Goal: Use online tool/utility: Utilize a website feature to perform a specific function

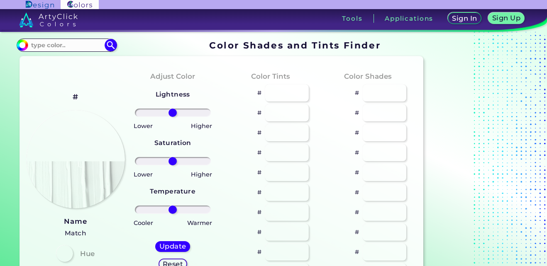
type input "#ff1925"
type input "#fff83a"
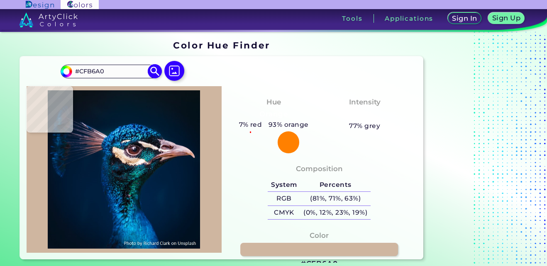
type input "#1d78b5"
type input "#1D78B5"
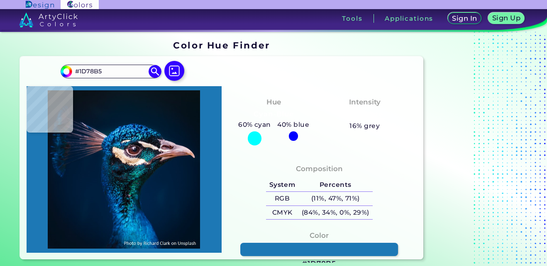
type input "#0a171f"
type input "#0A171F"
type input "#001b2e"
type input "#001B2E"
type input "#001f34"
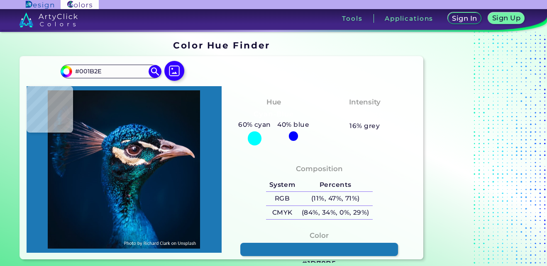
type input "#001F34"
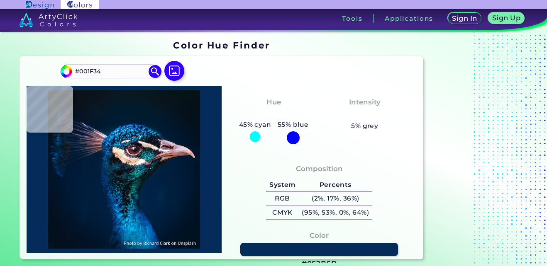
type input "#052b5b"
type input "#052B5B"
type input "#002e55"
type input "#002E55"
type input "#10658d"
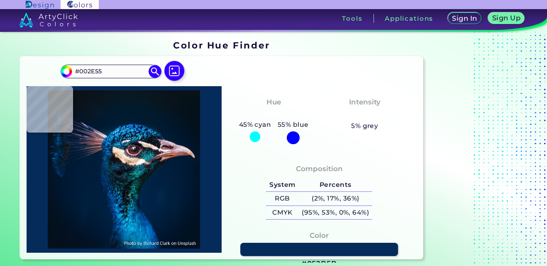
type input "#10658D"
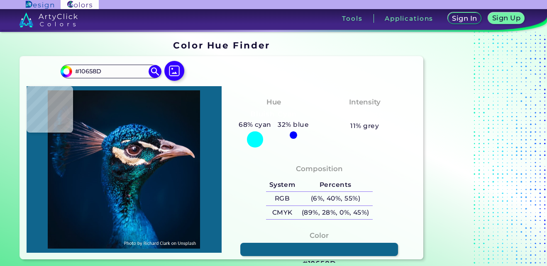
type input "#063f69"
type input "#063F69"
type input "#043964"
type input "#036095"
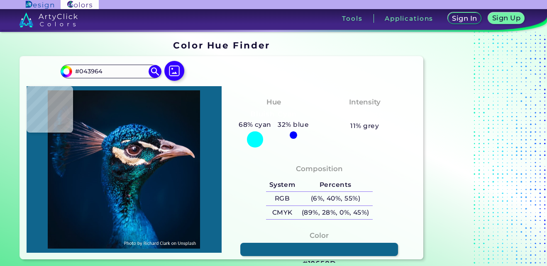
type input "#036095"
type input "#0f3655"
type input "#0F3655"
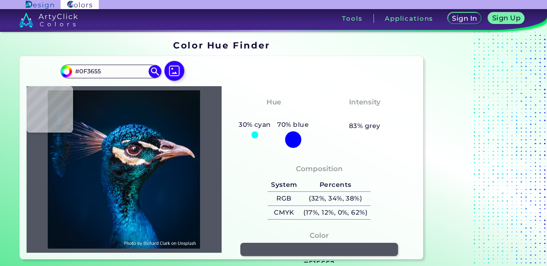
type input "#515662"
type input "#f2e5de"
type input "#F2E5DE"
type input "#ac9b91"
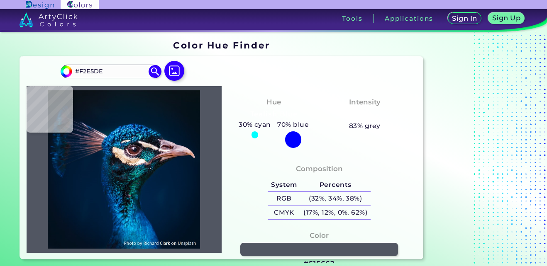
type input "#AC9B91"
type input "#4c5564"
type input "#4C5564"
type input "#02365b"
type input "#02365B"
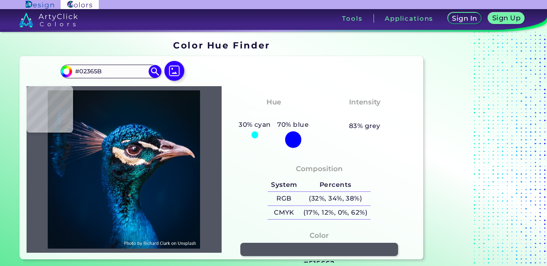
type input "#005f9a"
type input "#005F9A"
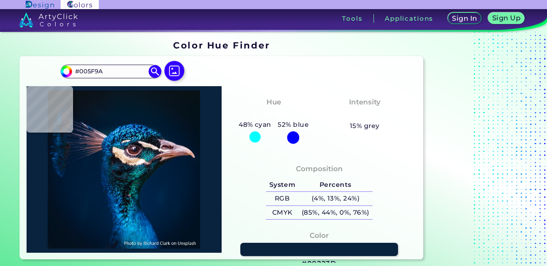
type input "#09223d"
type input "#09223D"
type input "#071d2c"
type input "#071D2C"
type input "#483e47"
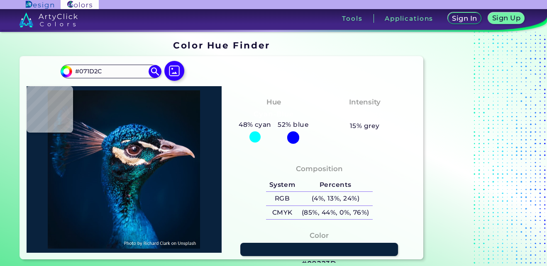
type input "#483E47"
type input "#2f1b2c"
type input "#2F1B2C"
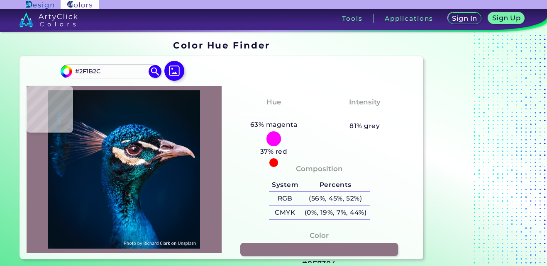
type input "#8e7384"
type input "#8E7384"
type input "#8b7282"
type input "#8B7282"
type input "#745b6b"
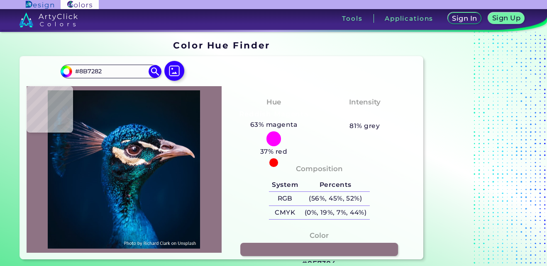
type input "#745B6B"
type input "#7a5f70"
type input "#7A5F70"
type input "#6d5062"
type input "#6D5062"
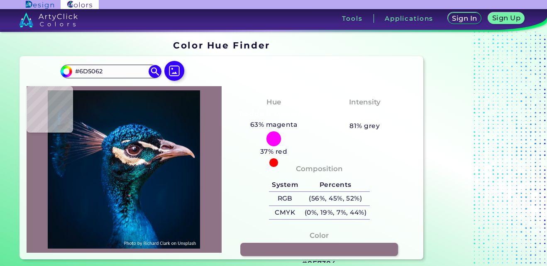
type input "#574454"
type input "#f1deda"
type input "#F1DEDA"
type input "#f3d5bc"
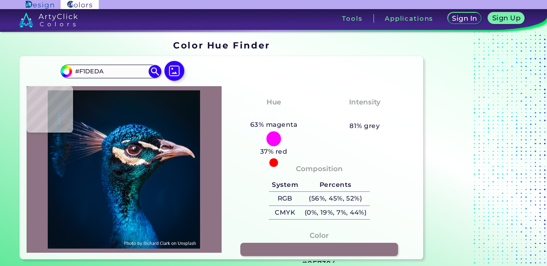
type input "#F3D5BC"
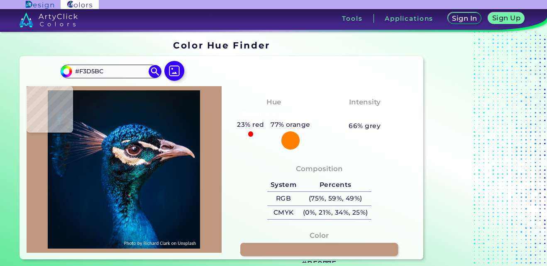
type input "#bf977e"
type input "#BF977E"
type input "#1b4b5c"
type input "#1B4B5C"
type input "#136982"
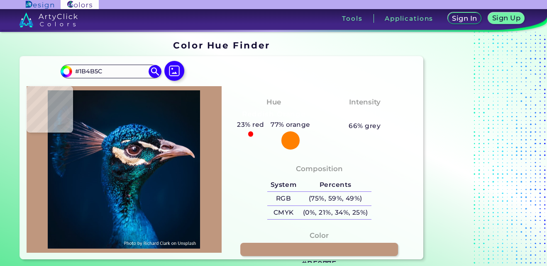
type input "#136982"
type input "#14556b"
type input "#14556B"
type input "#08151e"
type input "#08151E"
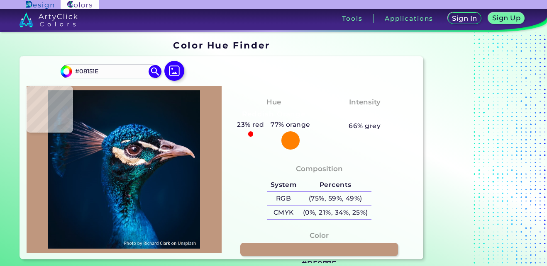
type input "#131e26"
type input "#131E26"
type input "#020710"
type input "#244d53"
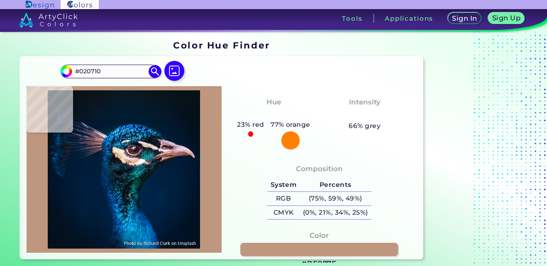
type input "#244D53"
type input "#3a8689"
type input "#3A8689"
type input "#0c4448"
type input "#0C4448"
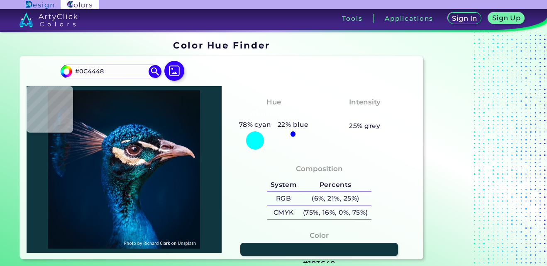
type input "#103640"
type input "#061722"
type input "#091921"
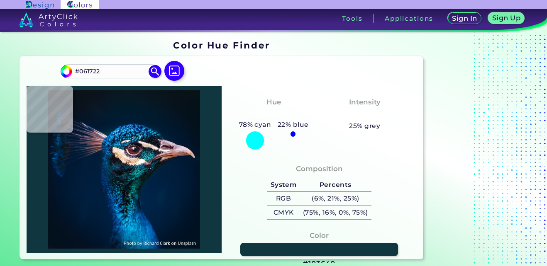
type input "#091921"
type input "#1d2733"
type input "#1D2733"
type input "#1f222f"
type input "#1F222F"
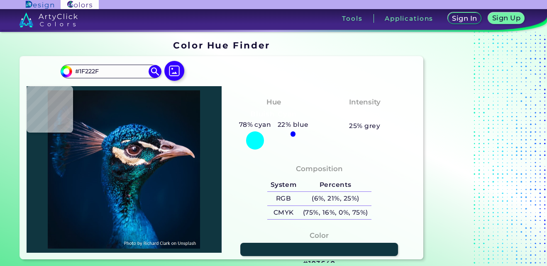
type input "#205467"
type input "#3d5e81"
type input "#3D5E81"
type input "#15a4cd"
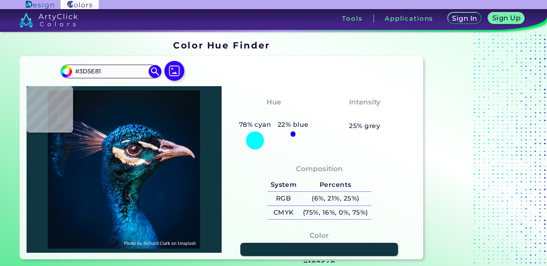
type input "#15A4CD"
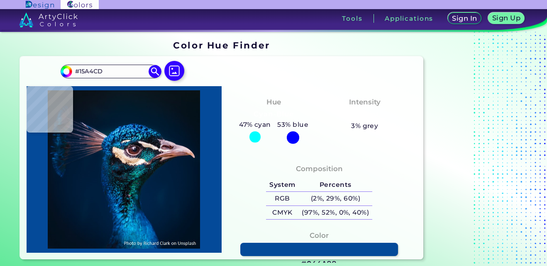
type input "#044a99"
type input "#044A99"
type input "#001d3c"
type input "#001D3C"
type input "#001f38"
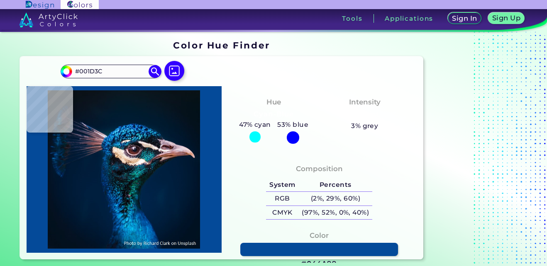
type input "#001F38"
type input "#001e36"
type input "#001E36"
type input "#011d33"
type input "#011D33"
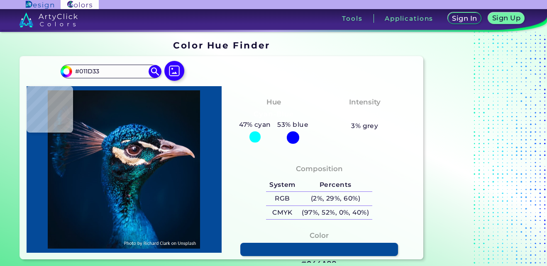
type input "#001c32"
type input "#001C32"
type input "#001c31"
type input "#001C31"
type input "#021c2d"
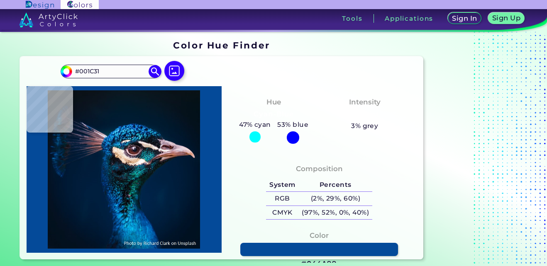
type input "#021C2D"
type input "#051927"
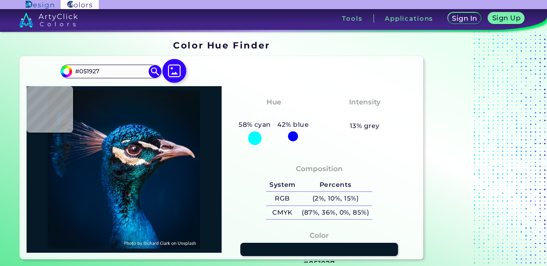
click at [172, 71] on img at bounding box center [174, 71] width 24 height 24
click at [0, 0] on input "file" at bounding box center [0, 0] width 0 height 0
type input "#011327"
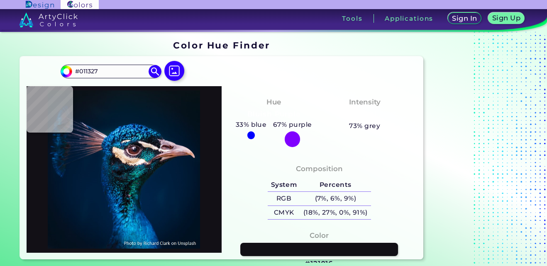
type input "#121016"
type input "#09579a"
type input "#09579A"
type input "#714e54"
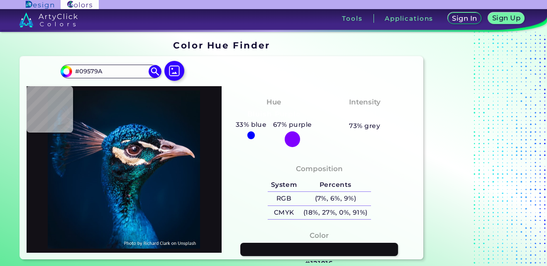
type input "#714E54"
type input "#362e3d"
type input "#362E3D"
type input "#3d3951"
type input "#3D3951"
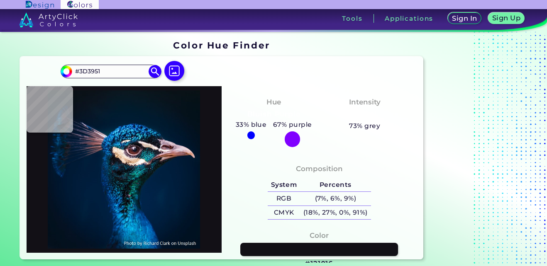
type input "#363651"
type input "#4e4356"
type input "#4E4356"
type input "#69505b"
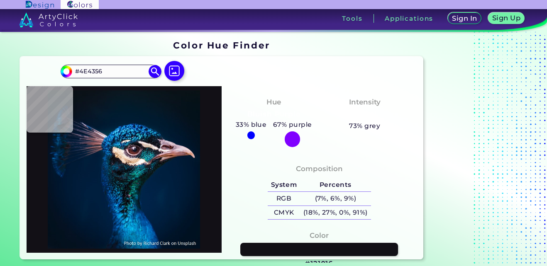
type input "#69505B"
type input "#352c40"
type input "#352C40"
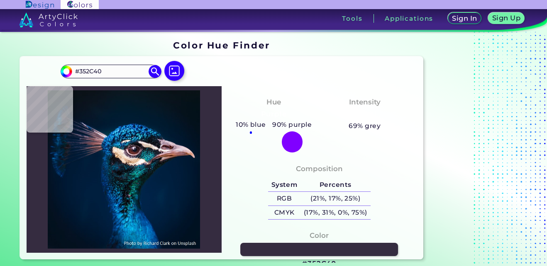
type input "#242a42"
type input "#242A42"
type input "#323244"
type input "#081e35"
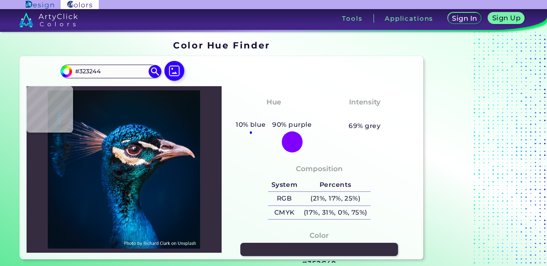
type input "#081E35"
type input "#002140"
type input "#15313e"
type input "#15313E"
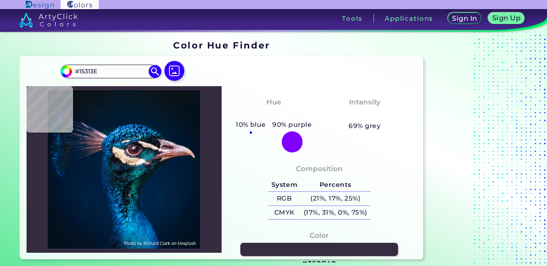
type input "#0c2a43"
type input "#0C2A43"
type input "#0b131c"
type input "#0B131C"
type input "#0a1019"
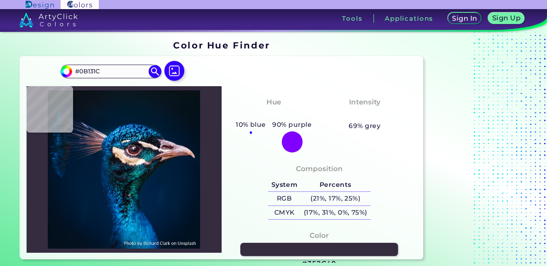
type input "#0A1019"
type input "#081624"
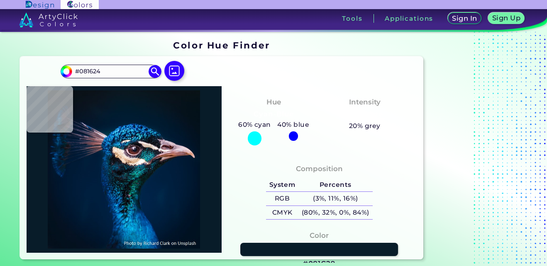
type input "#081c29"
type input "#081C29"
type input "#23545d"
type input "#23545D"
type input "#1c5c5e"
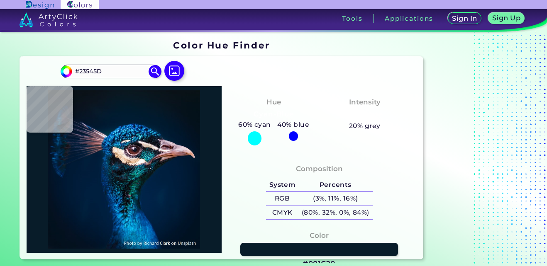
type input "#1C5C5E"
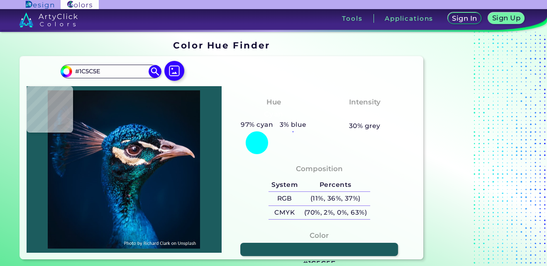
type input "#0a4e50"
type input "#0A4E50"
type input "#154a4e"
type input "#154A4E"
type input "#02272e"
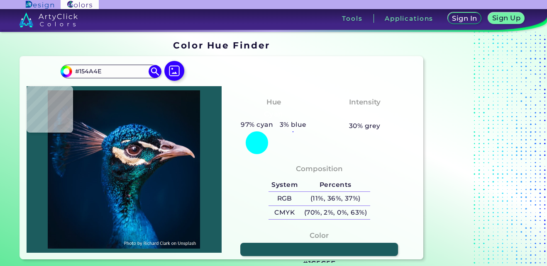
type input "#02272E"
type input "#153d44"
type input "#153D44"
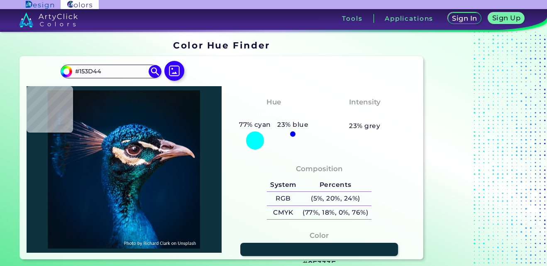
type input "#0e333e"
type input "#0E333E"
type input "#113b46"
type input "#113B46"
type input "#002329"
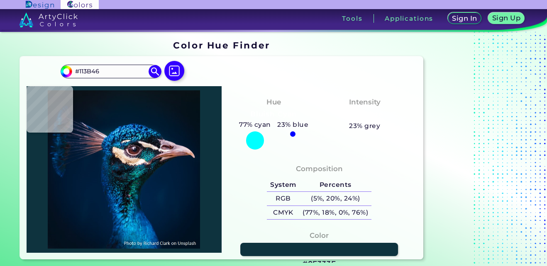
type input "#002329"
type input "#042e31"
type input "#042E31"
type input "#094953"
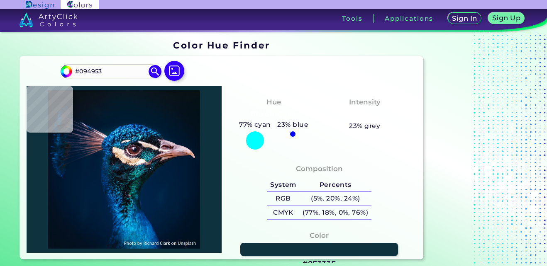
type input "#014f5b"
type input "#014F5B"
type input "#0a535c"
type input "#0A535C"
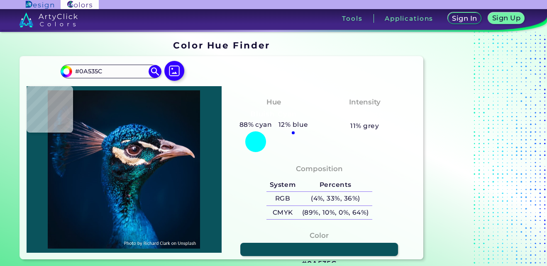
type input "#07070a"
type input "#07070A"
type input "#010e14"
type input "#010E14"
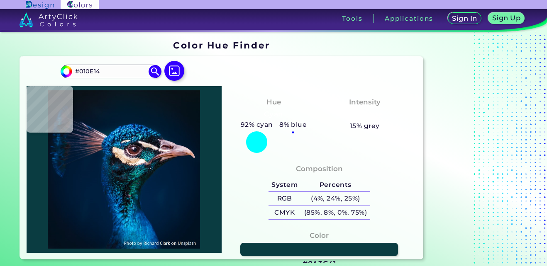
type input "#0a3c41"
type input "#0A3C41"
type input "#1994c7"
type input "#1994C7"
type input "#15a8d9"
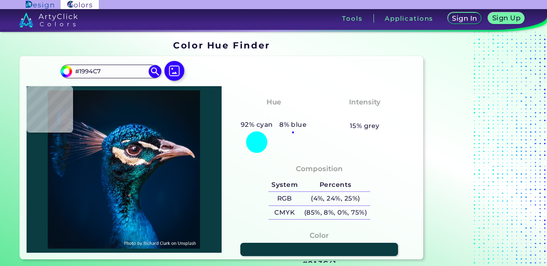
type input "#15A8D9"
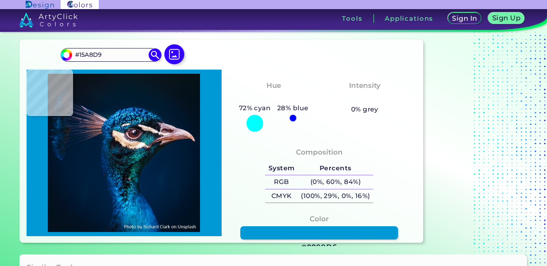
type input "#0099d6"
type input "#0099D6"
type input "#0999d7"
type input "#0999D7"
type input "#0688bc"
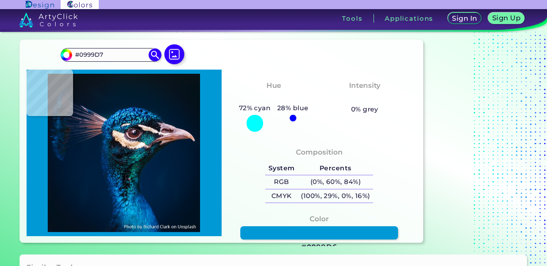
type input "#[DATE]"
type input "#057fb4"
type input "#057FB4"
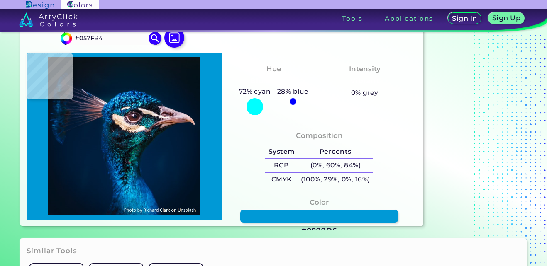
type input "#017bb5"
type input "#017BB5"
type input "#15ace6"
type input "#15ACE6"
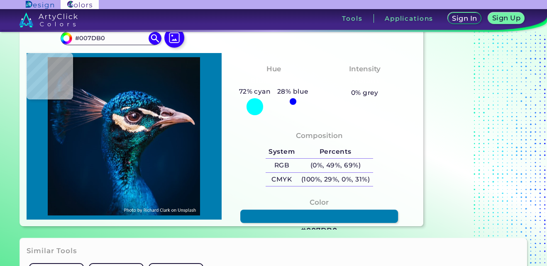
click at [527, 168] on ins at bounding box center [479, 117] width 104 height 226
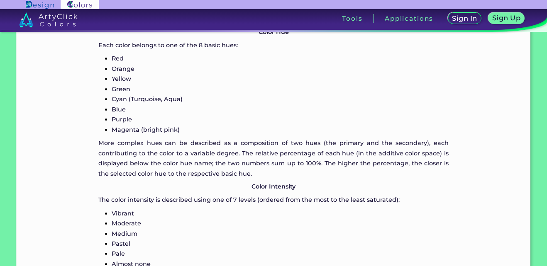
scroll to position [797, 0]
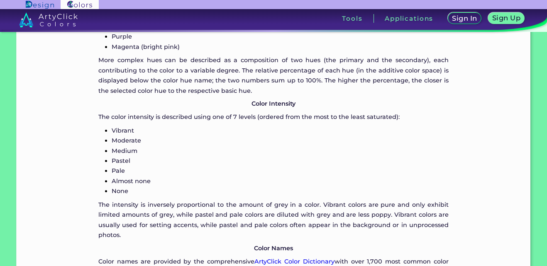
click at [46, 5] on img at bounding box center [40, 5] width 28 height 8
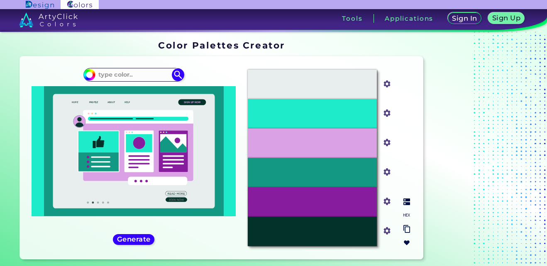
click at [386, 87] on input "#e8eeee" at bounding box center [385, 83] width 10 height 10
click at [386, 78] on div "#e8eeee" at bounding box center [387, 84] width 20 height 29
click at [386, 83] on input "#e8eeee" at bounding box center [385, 83] width 10 height 10
type input "#02ccfe"
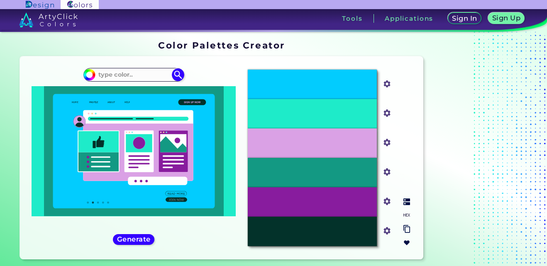
click at [388, 114] on input "#1eebc9" at bounding box center [385, 112] width 10 height 10
click at [384, 83] on input "#02ccfe" at bounding box center [385, 83] width 10 height 10
click at [390, 90] on div "#02ccfe" at bounding box center [387, 84] width 12 height 13
click at [387, 87] on input "#02ccfe" at bounding box center [385, 83] width 10 height 10
click at [386, 86] on input "#02ccfe" at bounding box center [385, 83] width 10 height 10
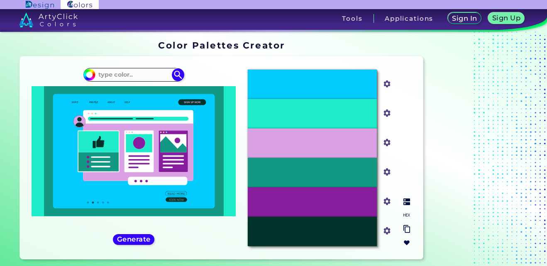
click at [392, 85] on img at bounding box center [387, 84] width 11 height 11
click at [385, 83] on input "#02ccfe" at bounding box center [385, 83] width 10 height 10
click at [387, 82] on input "#02ccfe" at bounding box center [385, 83] width 10 height 10
type input "#02b8e6"
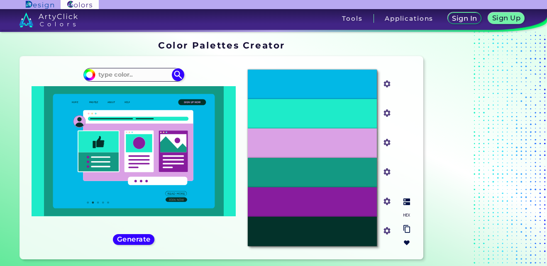
click at [385, 112] on input "#1eebc9" at bounding box center [385, 112] width 10 height 10
click at [389, 117] on img at bounding box center [387, 113] width 11 height 11
click at [384, 107] on div "#1eebc9" at bounding box center [387, 113] width 20 height 29
click at [385, 110] on input "#1eebc9" at bounding box center [385, 112] width 10 height 10
click at [389, 110] on input "#1eebc9" at bounding box center [385, 112] width 10 height 10
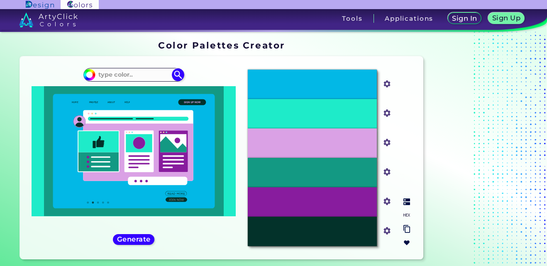
type input "#02ccfe"
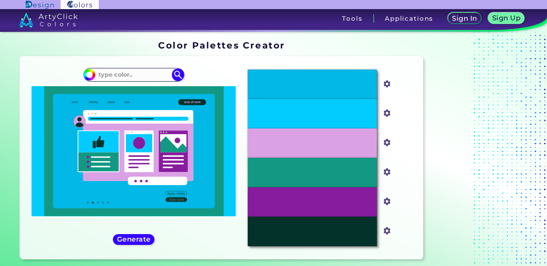
click at [485, 181] on ins at bounding box center [479, 151] width 104 height 229
click at [386, 115] on input "#02ccfe" at bounding box center [385, 112] width 10 height 10
type input "#23bbe1"
click at [493, 158] on ins at bounding box center [479, 151] width 104 height 229
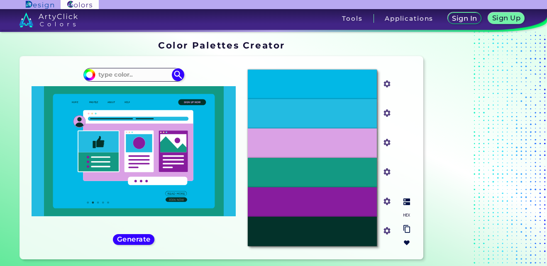
click at [385, 85] on input "#02b8e6" at bounding box center [385, 83] width 10 height 10
type input "#02ccfe"
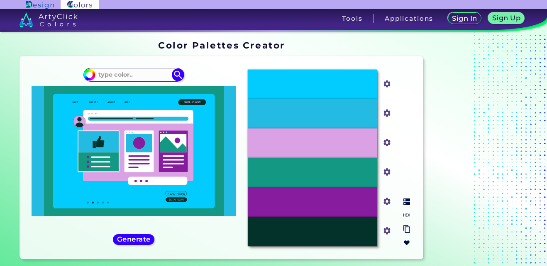
click at [387, 87] on input "#02ccfe" at bounding box center [385, 83] width 10 height 10
click at [508, 178] on ins at bounding box center [479, 151] width 104 height 229
click at [383, 83] on input "#02ccfe" at bounding box center [385, 83] width 10 height 10
type input "#00aae2"
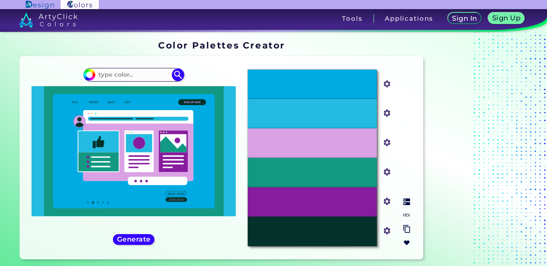
click at [382, 85] on input "#00aae2" at bounding box center [385, 83] width 10 height 10
click at [380, 83] on input "#00aae2" at bounding box center [385, 83] width 10 height 10
type input "#00bbff"
click at [489, 179] on ins at bounding box center [479, 151] width 104 height 229
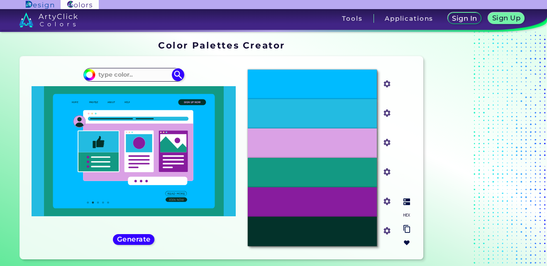
click at [385, 114] on input "#23bbe1" at bounding box center [385, 112] width 10 height 10
type input "#000000"
click at [492, 179] on ins at bounding box center [479, 151] width 104 height 229
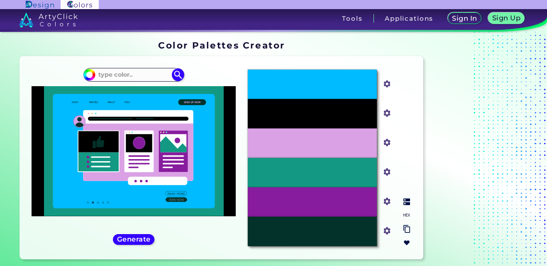
click at [386, 115] on input "#000000" at bounding box center [385, 112] width 10 height 10
click at [386, 85] on input "#00bbff" at bounding box center [385, 83] width 10 height 10
click at [383, 112] on input "#000000" at bounding box center [385, 112] width 10 height 10
click at [385, 112] on input "#000000" at bounding box center [385, 112] width 10 height 10
